Goal: Find specific page/section: Find specific page/section

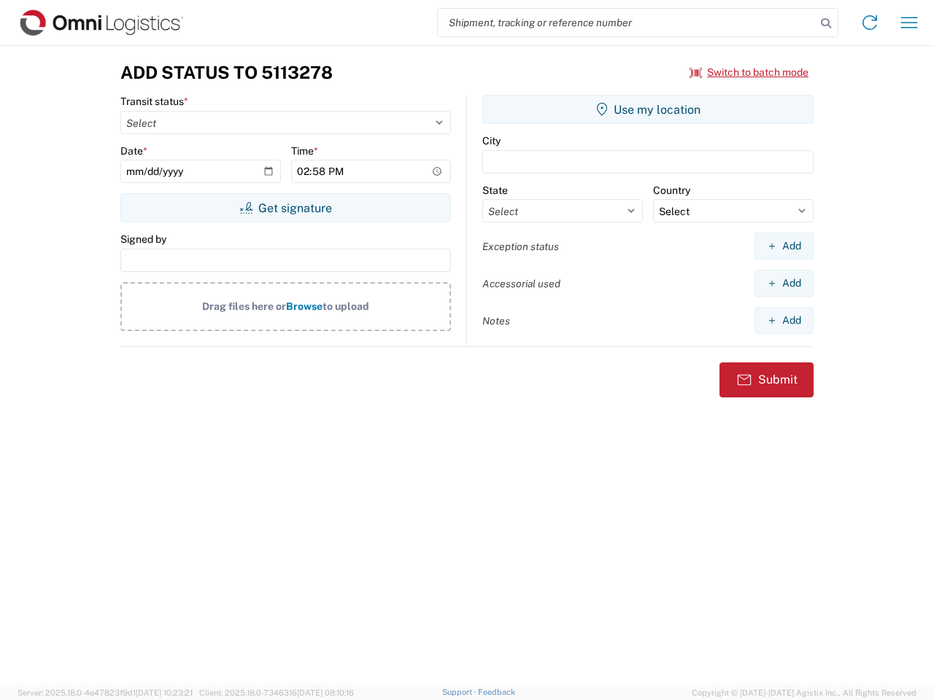
click at [627, 23] on input "search" at bounding box center [627, 23] width 378 height 28
click at [826, 23] on icon at bounding box center [825, 23] width 20 height 20
click at [869, 23] on icon at bounding box center [869, 22] width 23 height 23
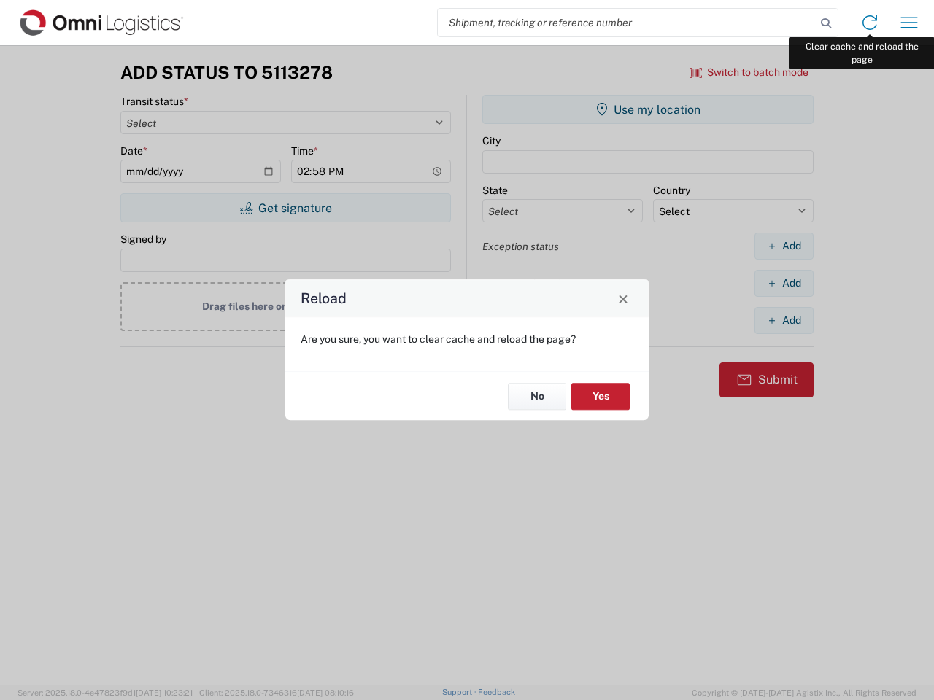
click at [909, 23] on div "Reload Are you sure, you want to clear cache and reload the page? No Yes" at bounding box center [467, 350] width 934 height 700
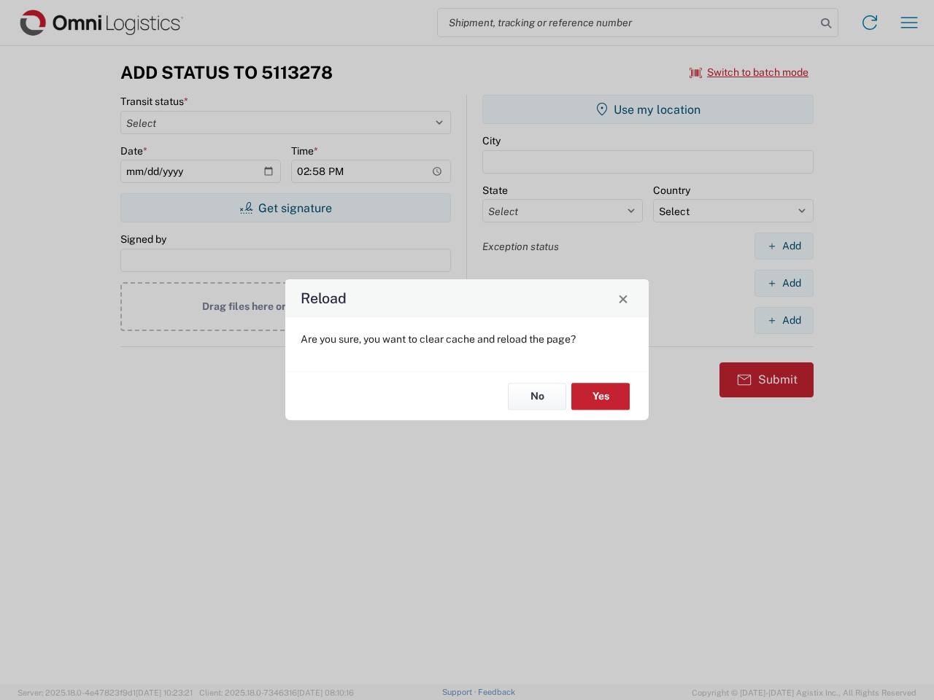
click at [749, 72] on div "Reload Are you sure, you want to clear cache and reload the page? No Yes" at bounding box center [467, 350] width 934 height 700
click at [285, 208] on div "Reload Are you sure, you want to clear cache and reload the page? No Yes" at bounding box center [467, 350] width 934 height 700
click at [648, 109] on div "Reload Are you sure, you want to clear cache and reload the page? No Yes" at bounding box center [467, 350] width 934 height 700
click at [783, 246] on div "Reload Are you sure, you want to clear cache and reload the page? No Yes" at bounding box center [467, 350] width 934 height 700
click at [783, 283] on div "Reload Are you sure, you want to clear cache and reload the page? No Yes" at bounding box center [467, 350] width 934 height 700
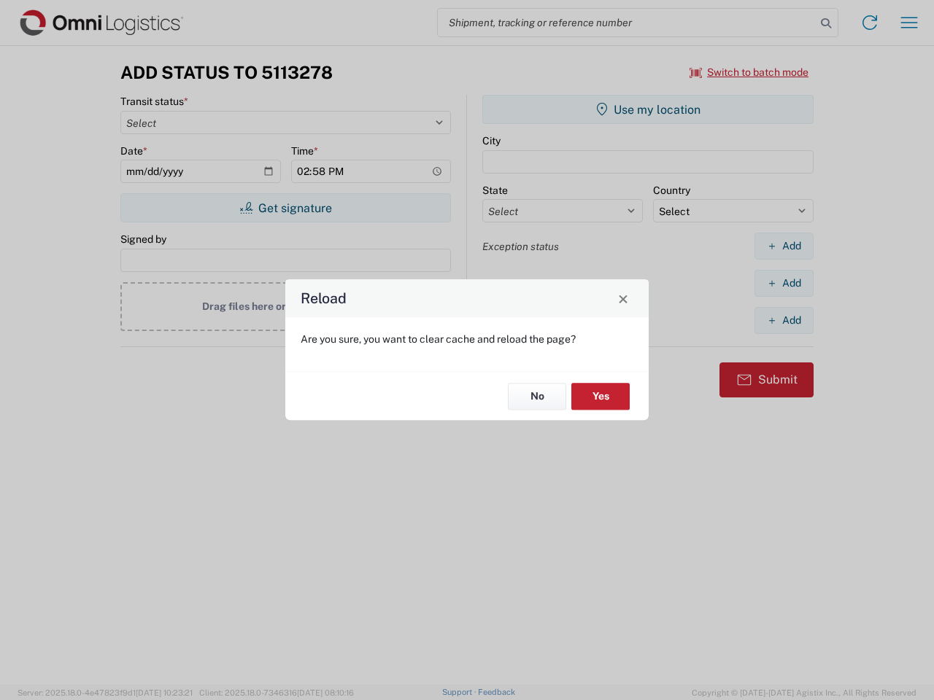
click at [783, 320] on div "Reload Are you sure, you want to clear cache and reload the page? No Yes" at bounding box center [467, 350] width 934 height 700
